Goal: Find specific page/section: Find specific page/section

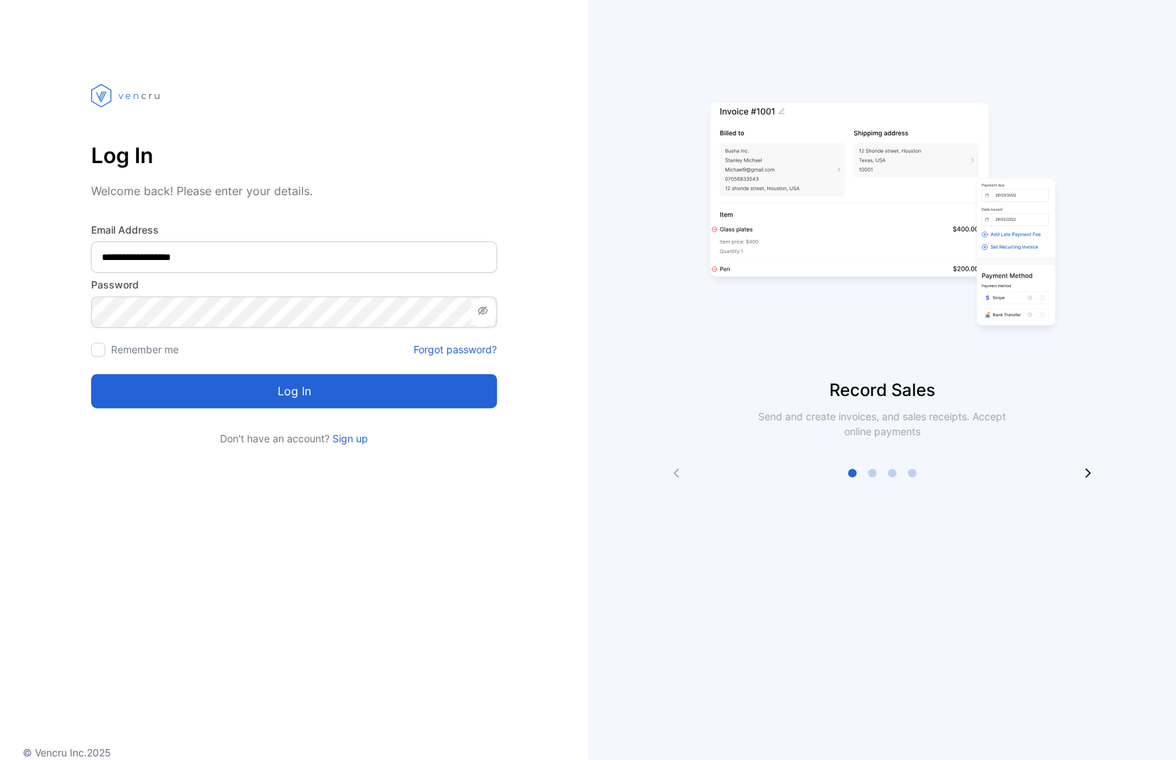
click at [309, 388] on button "Log in" at bounding box center [294, 391] width 406 height 34
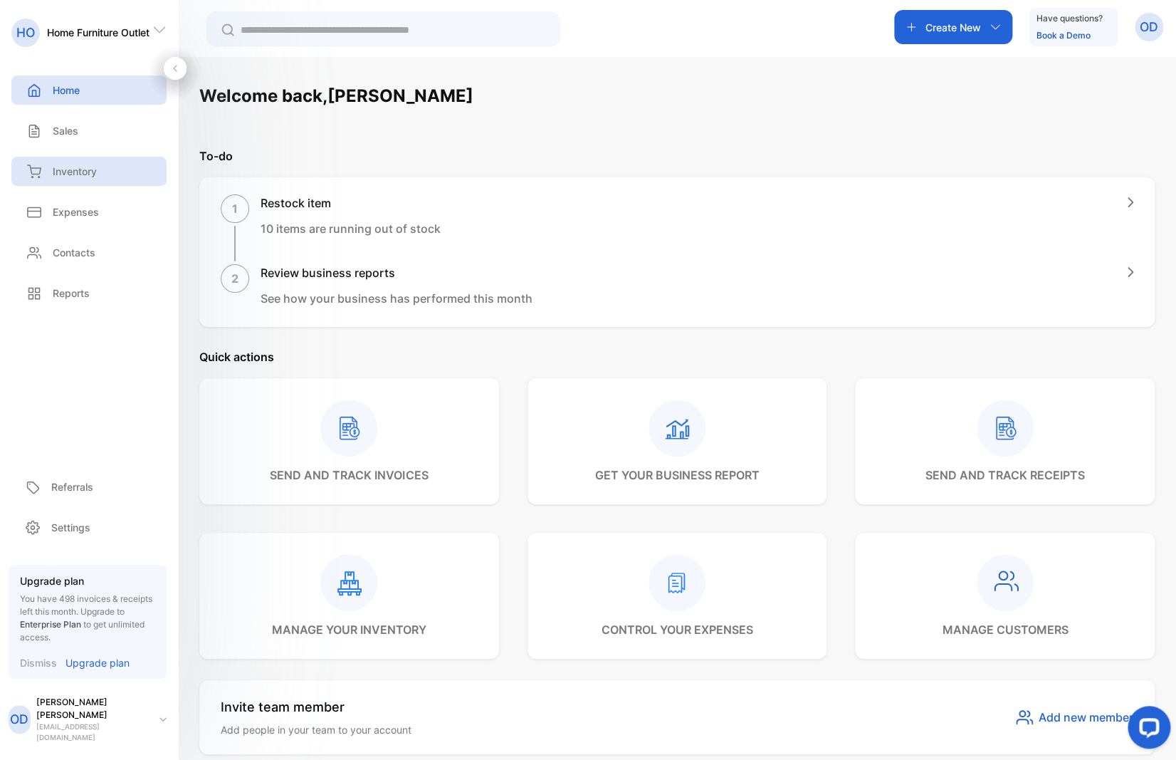
click at [77, 171] on p "Inventory" at bounding box center [75, 171] width 44 height 15
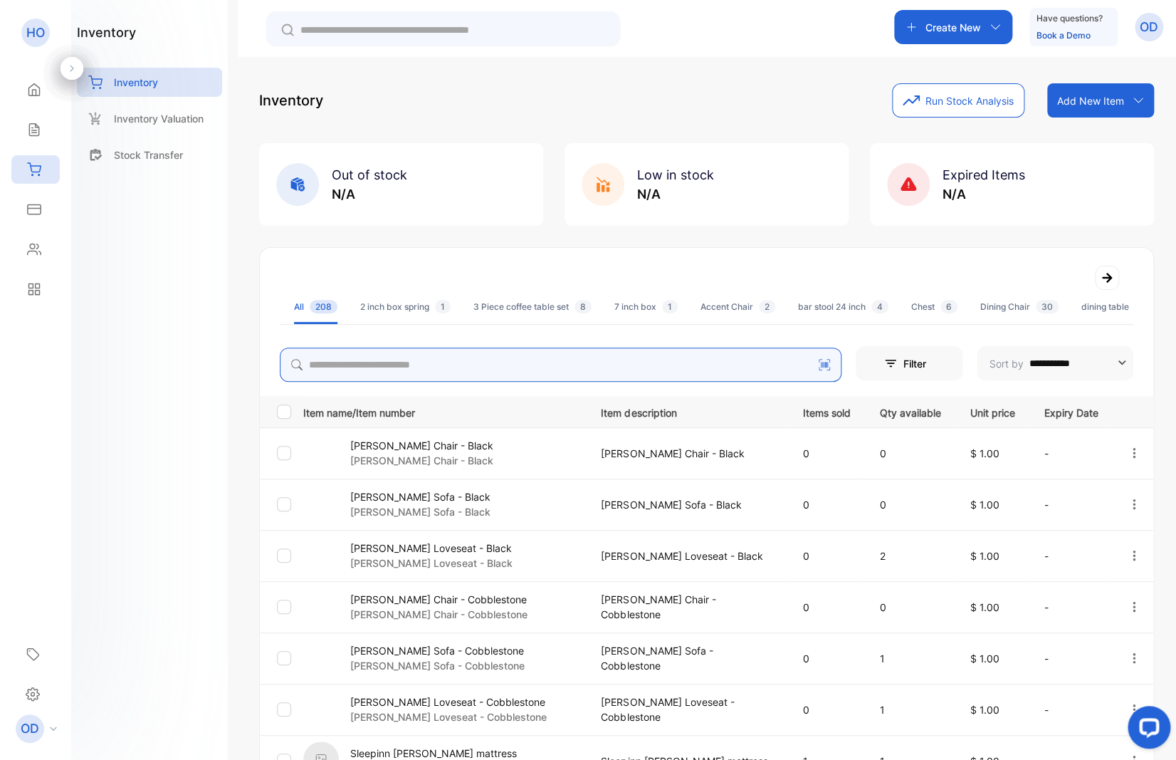
click at [394, 369] on input "search" at bounding box center [561, 364] width 562 height 34
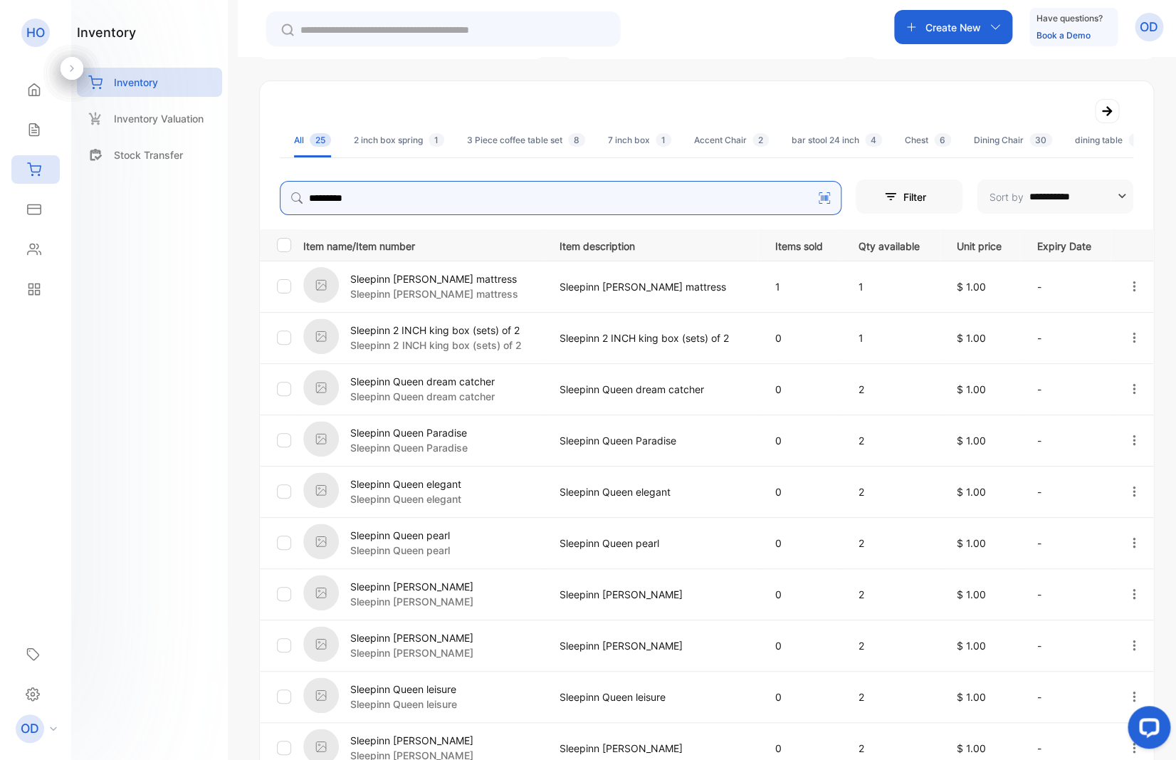
scroll to position [303, 0]
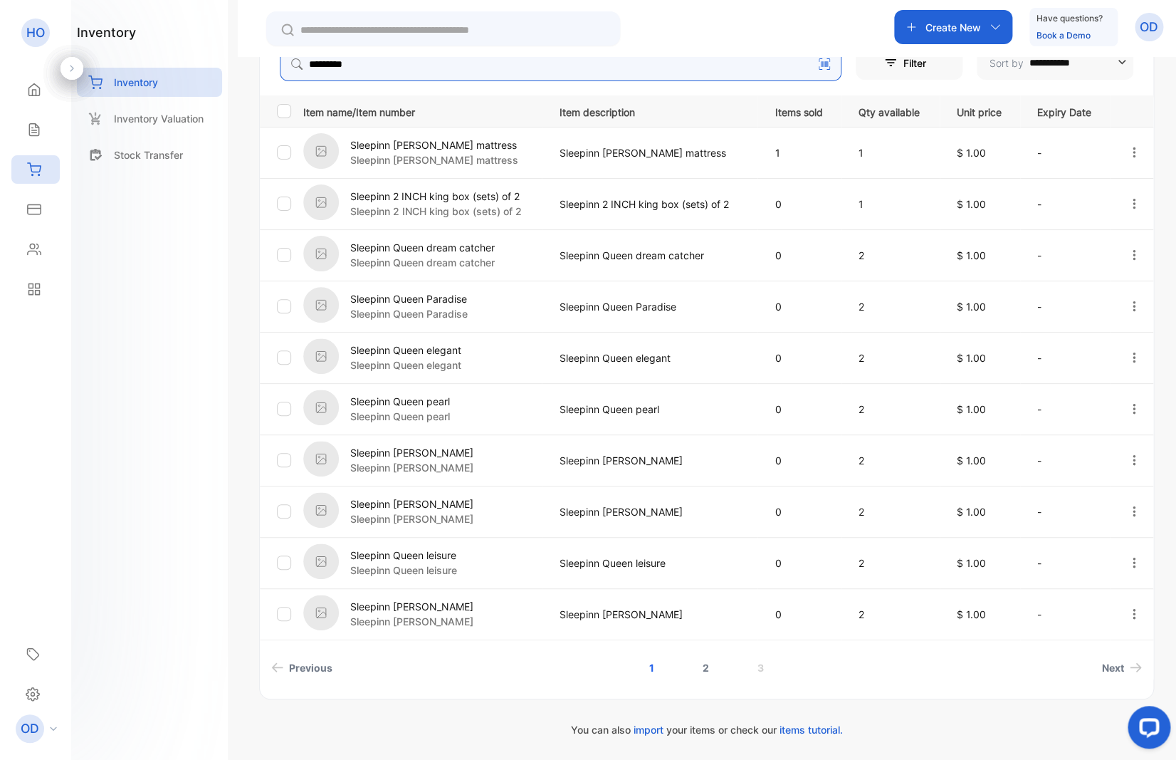
type input "********"
click at [694, 668] on link "2" at bounding box center [706, 667] width 41 height 26
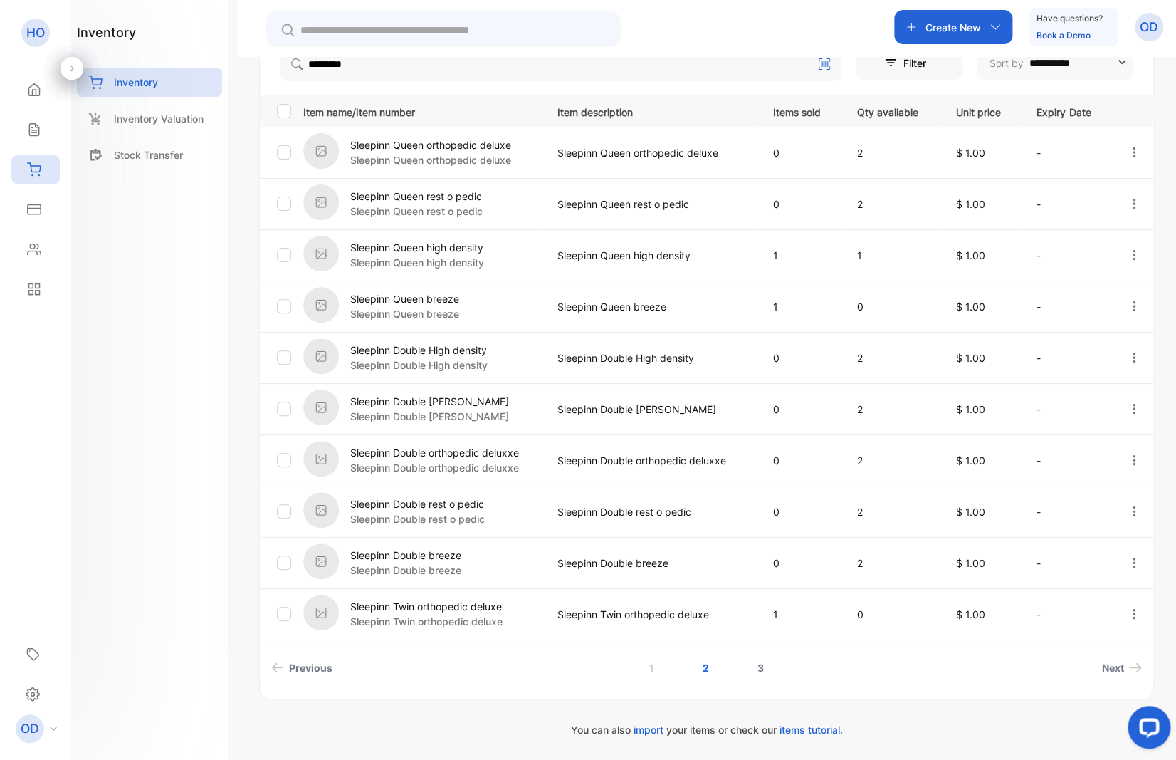
click at [751, 670] on link "3" at bounding box center [760, 667] width 41 height 26
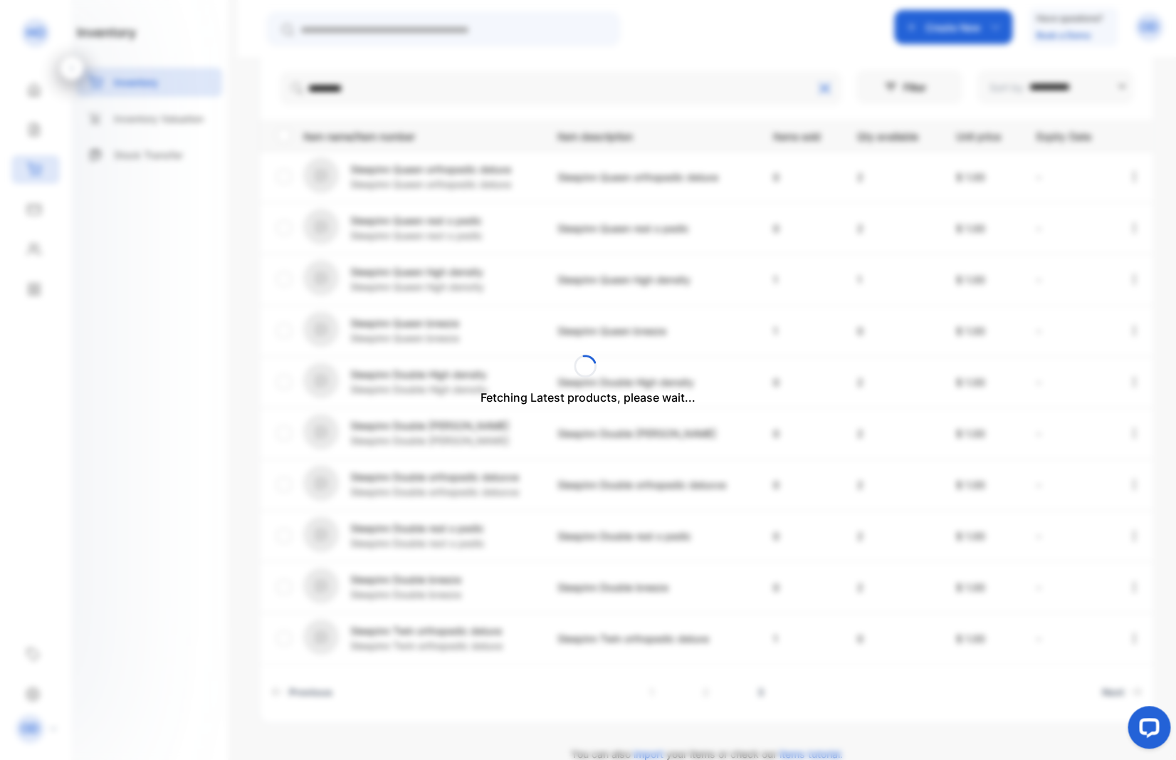
scroll to position [47, 0]
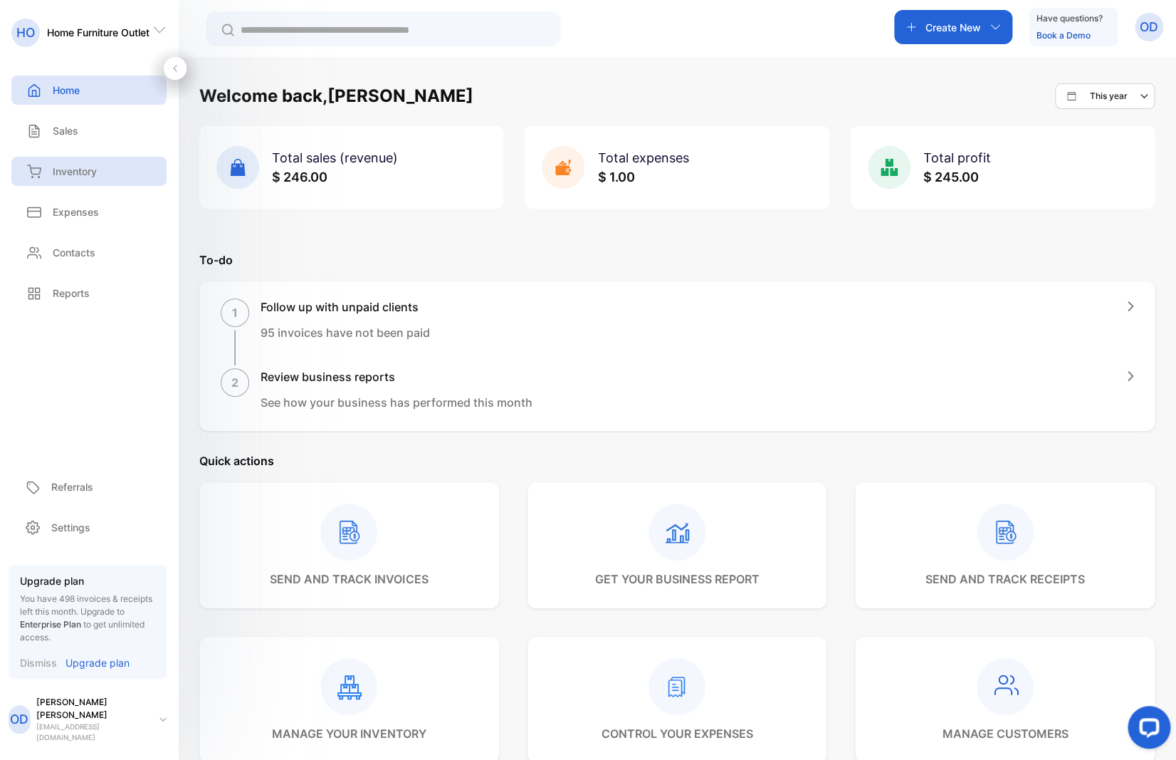
click at [83, 172] on p "Inventory" at bounding box center [75, 171] width 44 height 15
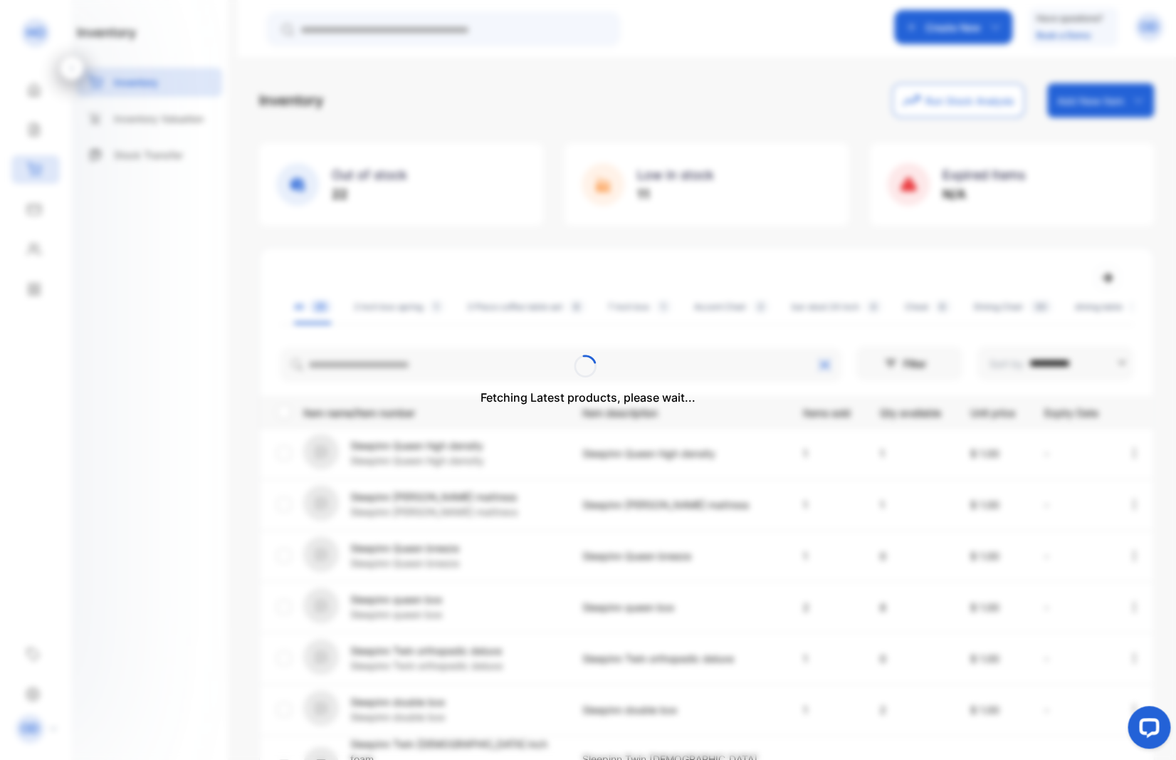
click at [347, 358] on div "Fetching Latest products, please wait..." at bounding box center [588, 380] width 1176 height 760
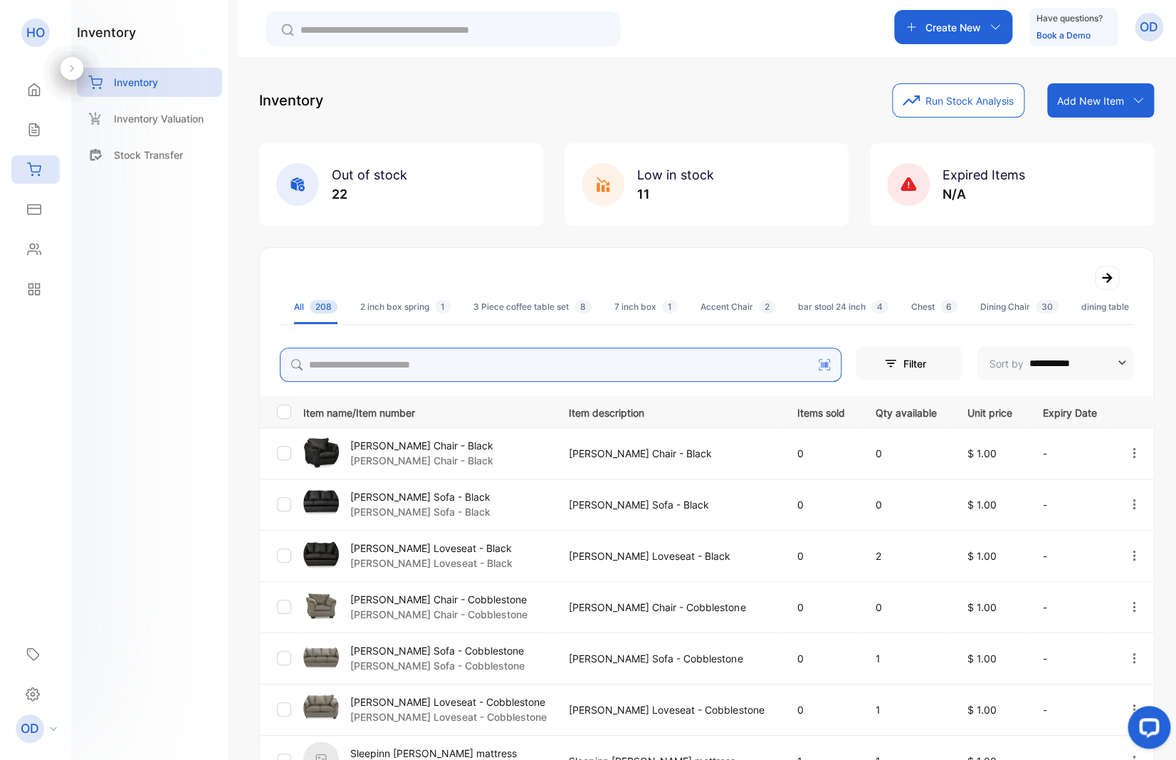
click at [348, 358] on input "search" at bounding box center [561, 364] width 562 height 34
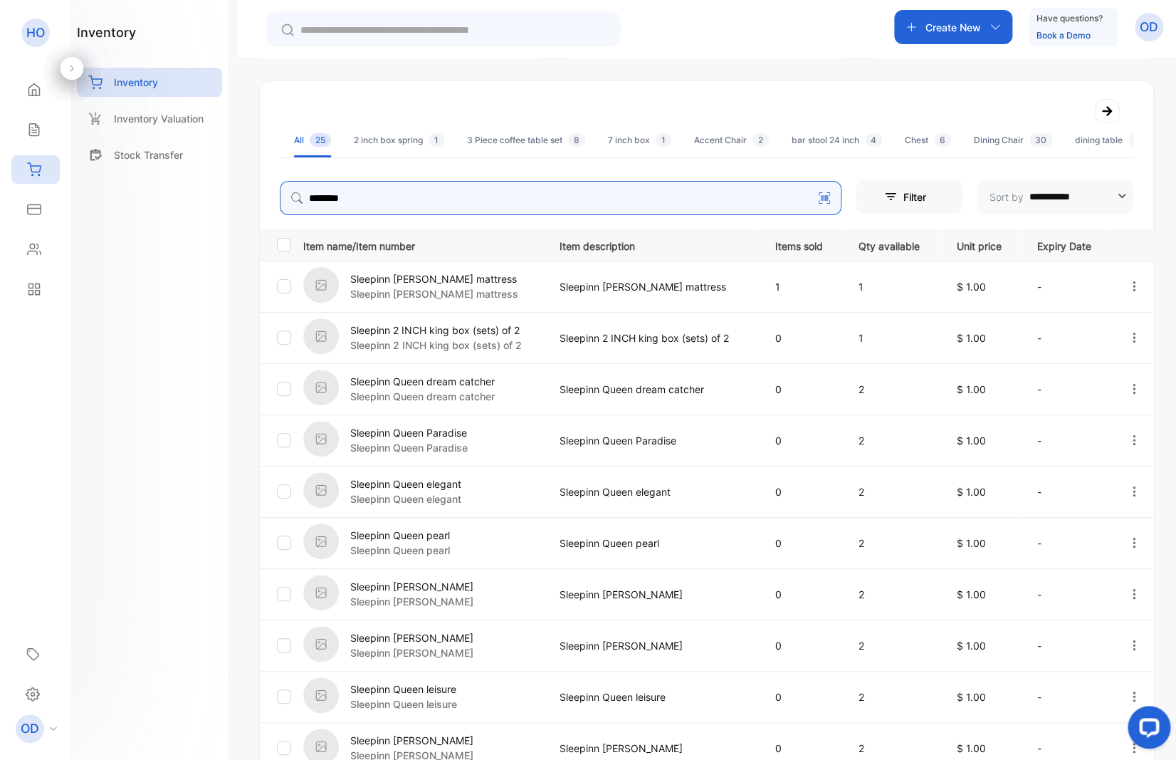
scroll to position [303, 0]
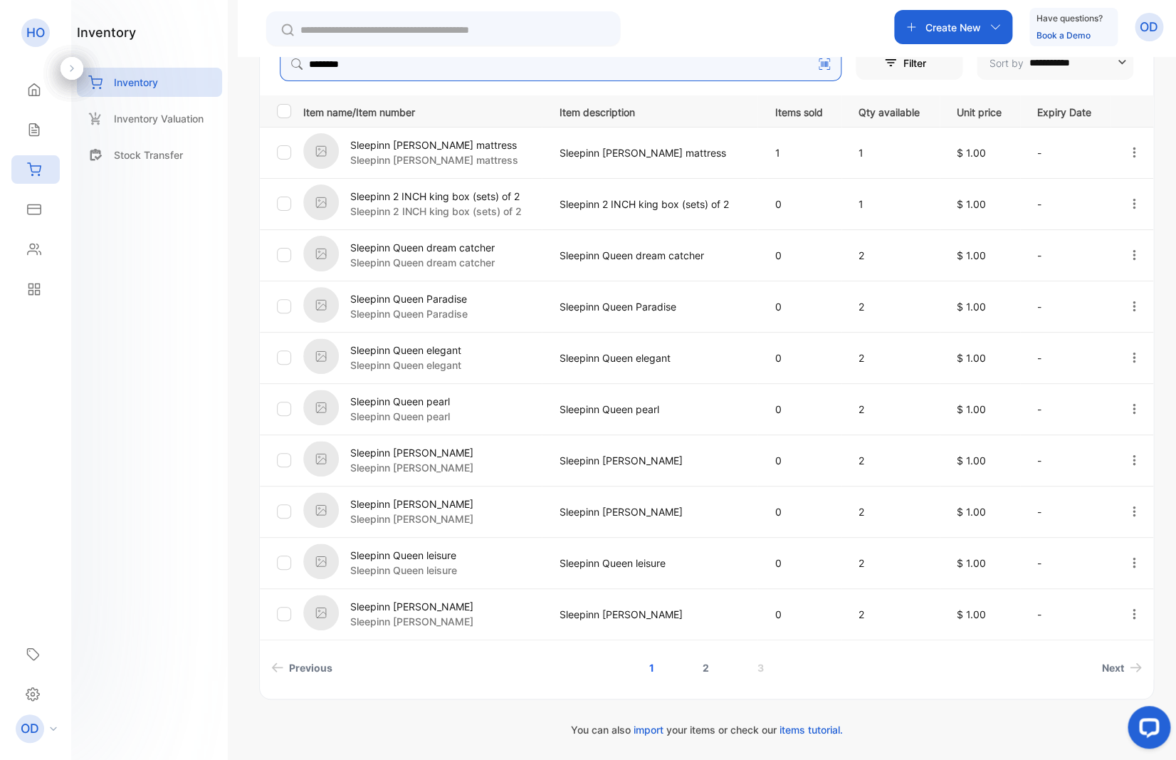
type input "********"
click at [700, 672] on link "2" at bounding box center [706, 667] width 41 height 26
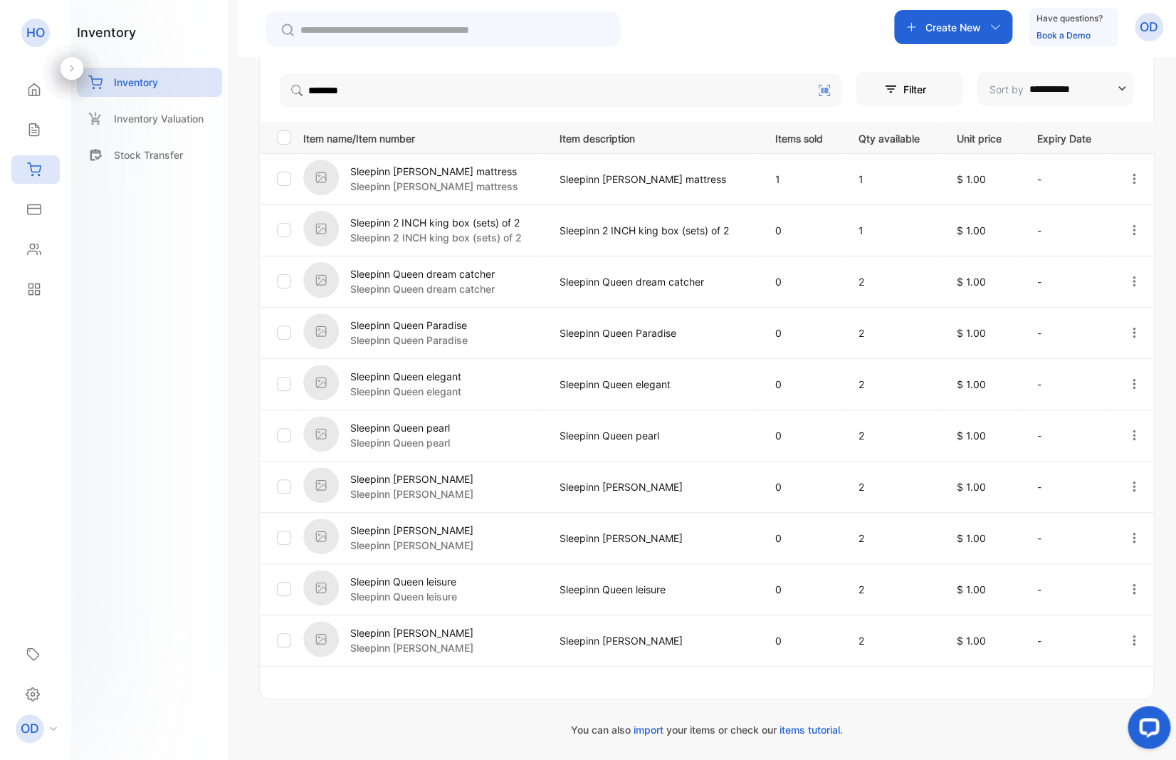
scroll to position [276, 0]
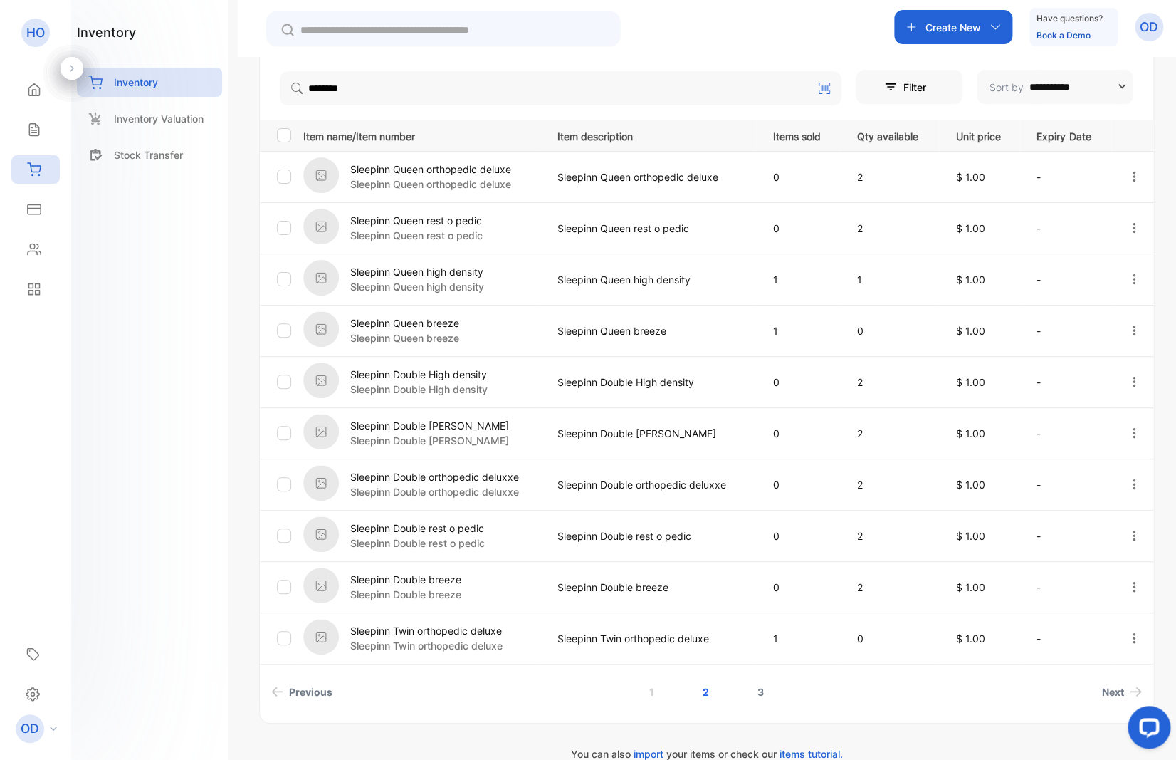
click at [750, 692] on link "3" at bounding box center [760, 691] width 41 height 26
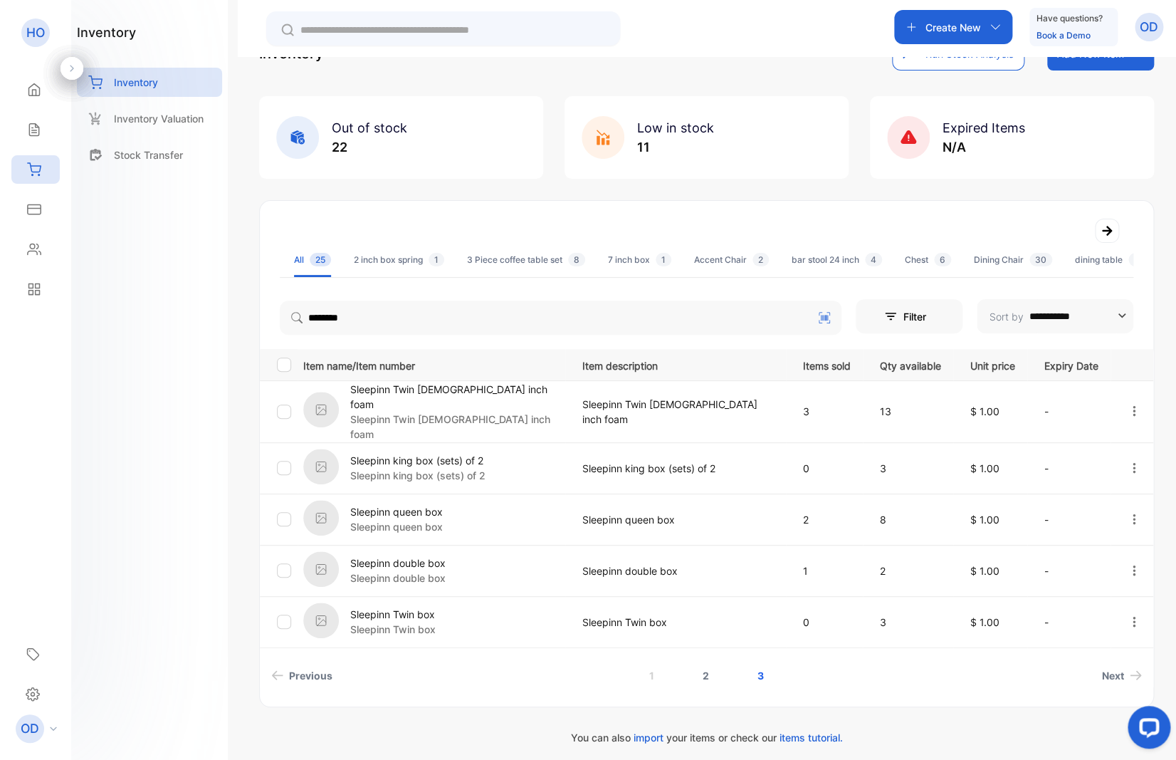
click at [696, 666] on link "2" at bounding box center [706, 675] width 41 height 26
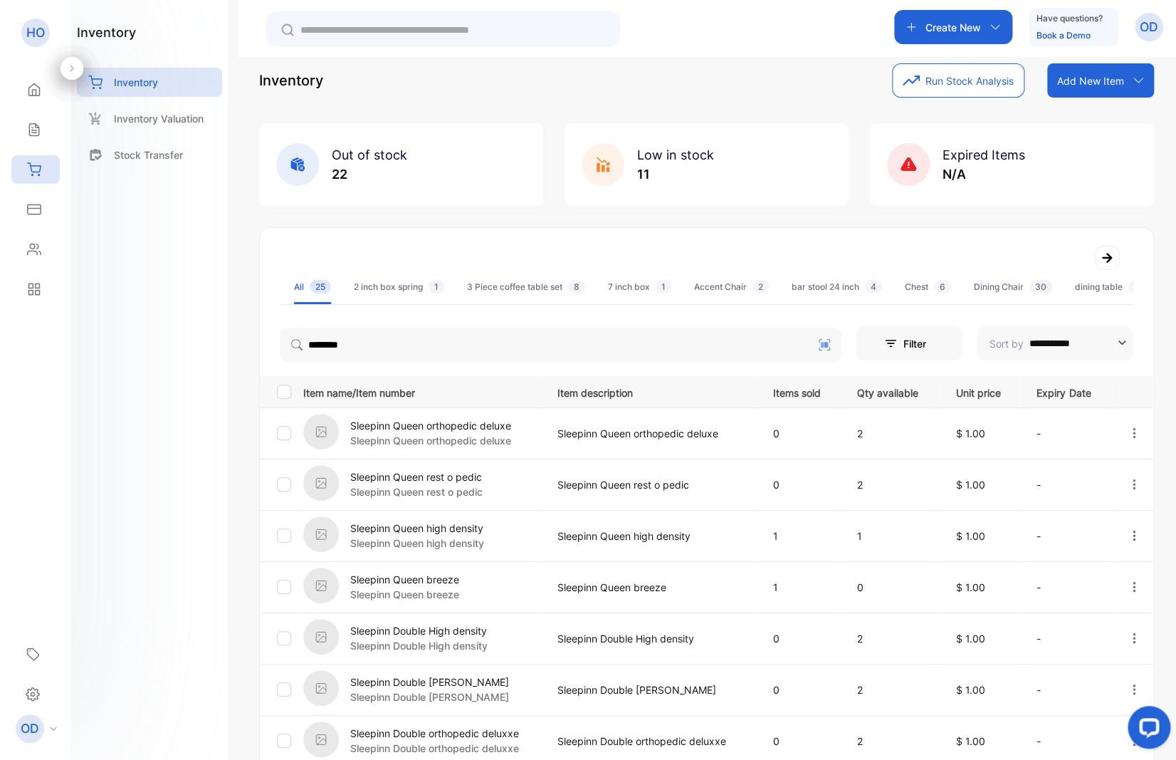
scroll to position [187, 0]
